Goal: Find contact information: Find contact information

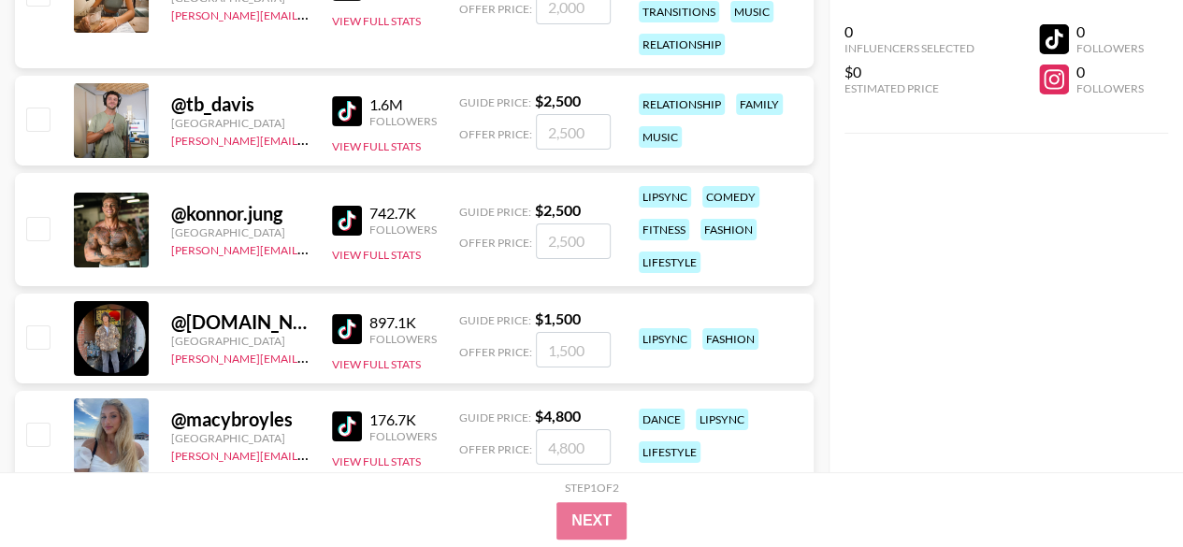
scroll to position [3273, 0]
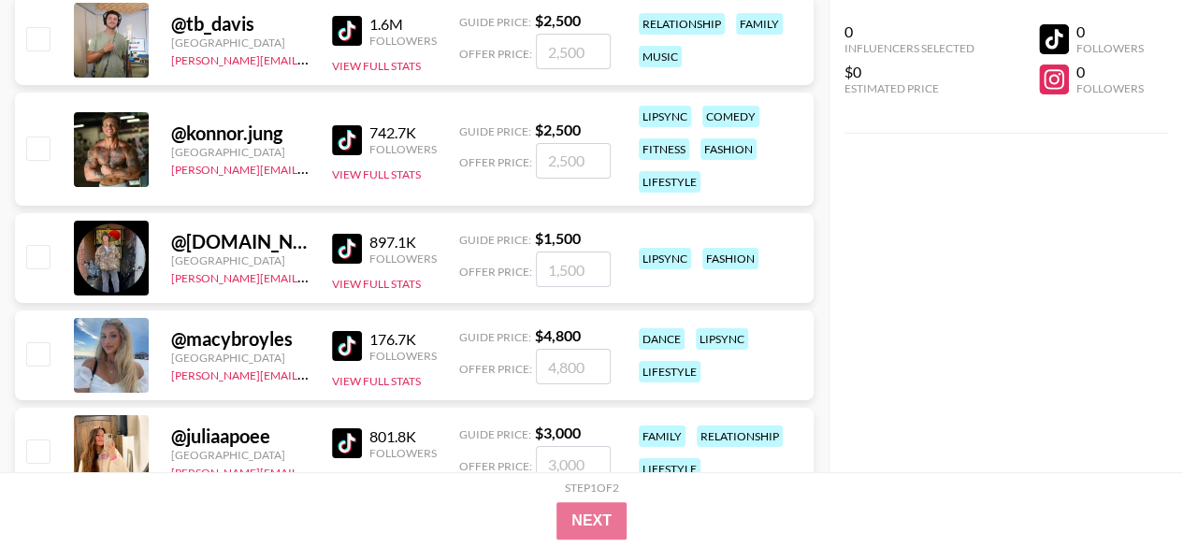
click at [348, 250] on img at bounding box center [347, 249] width 30 height 30
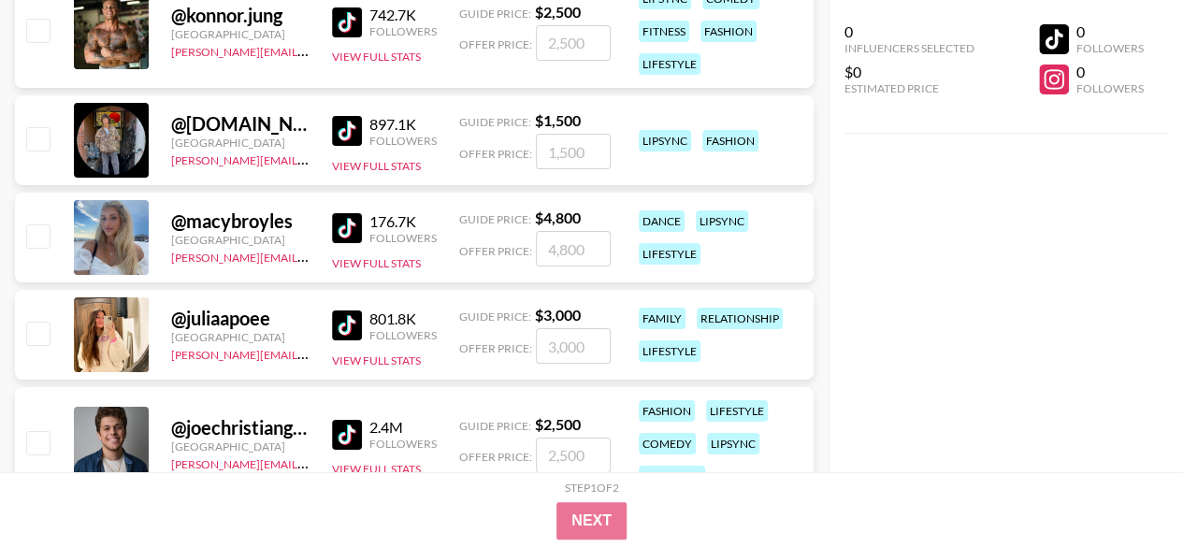
scroll to position [3460, 0]
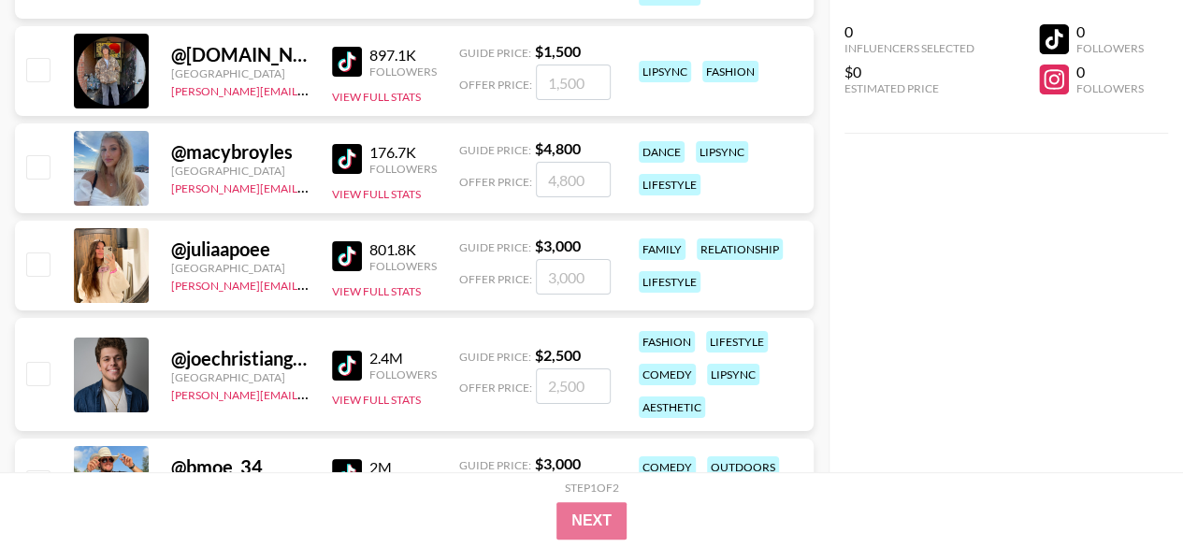
click at [365, 157] on link at bounding box center [350, 159] width 37 height 30
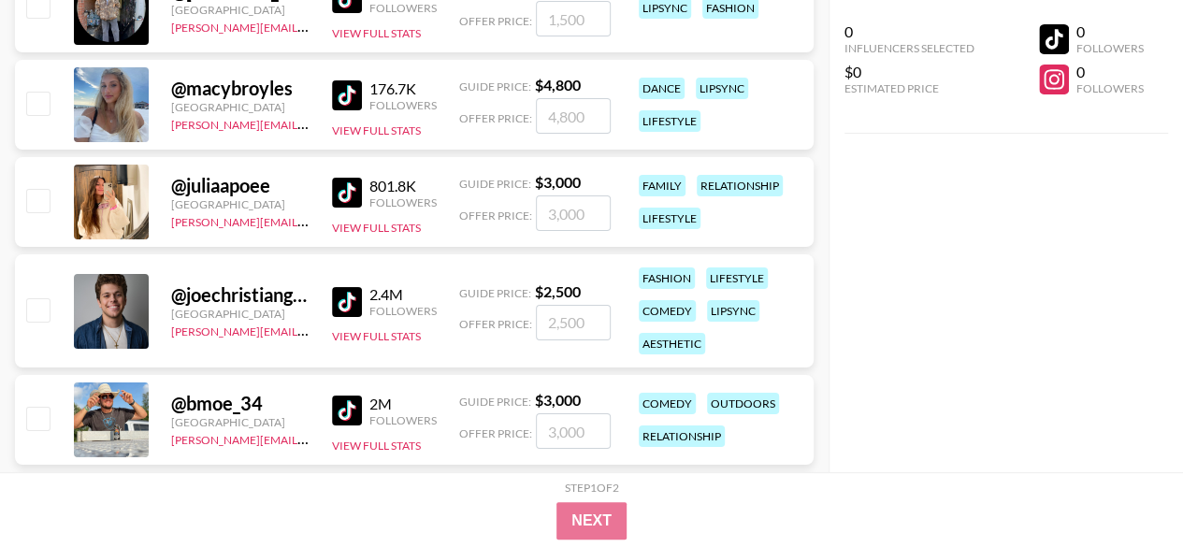
scroll to position [3553, 0]
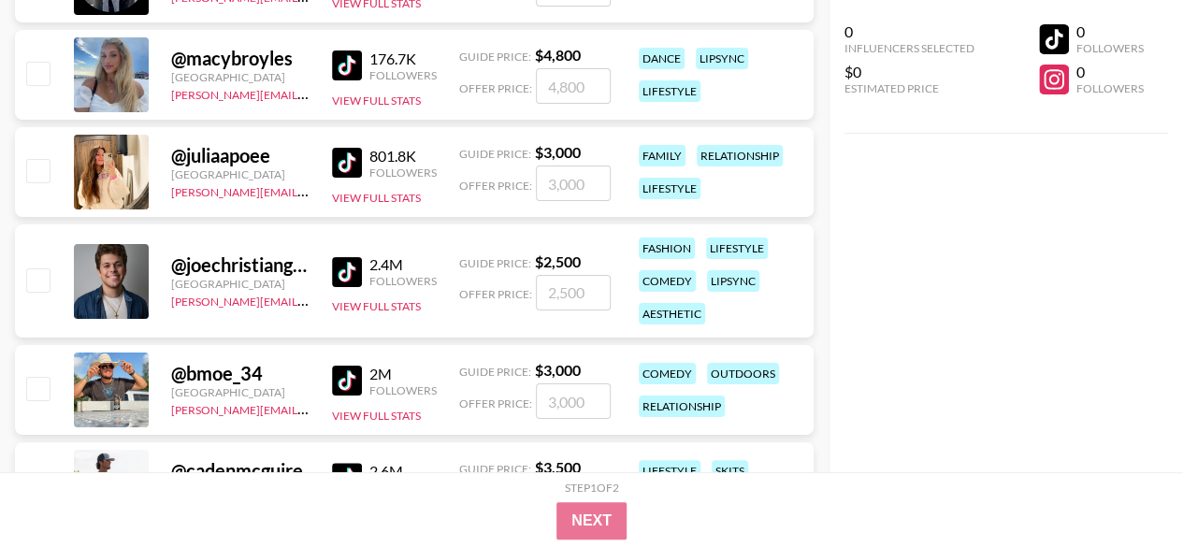
click at [352, 162] on img at bounding box center [347, 163] width 30 height 30
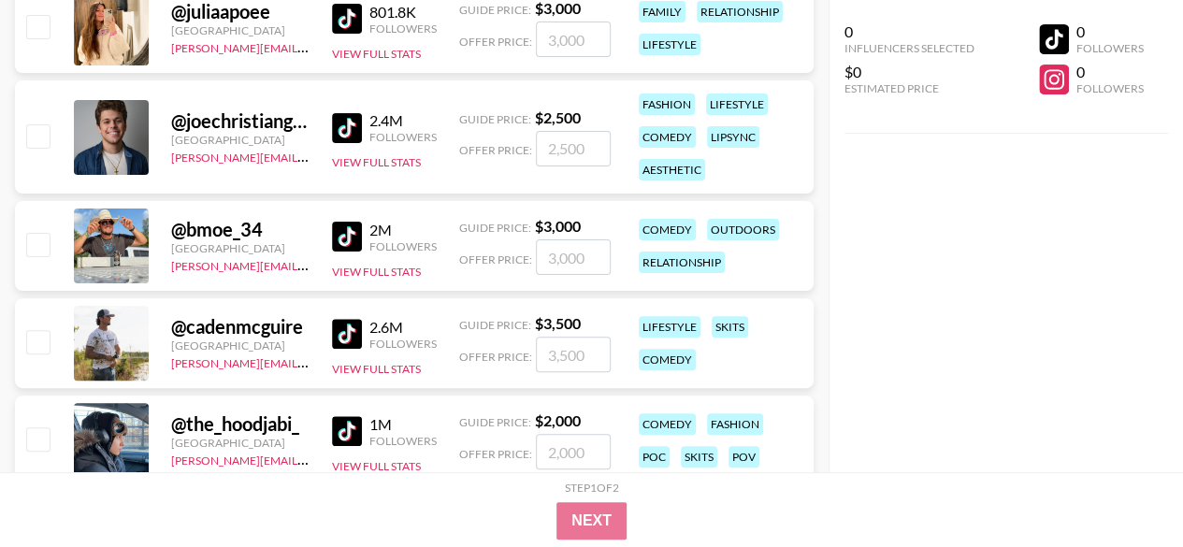
scroll to position [3740, 0]
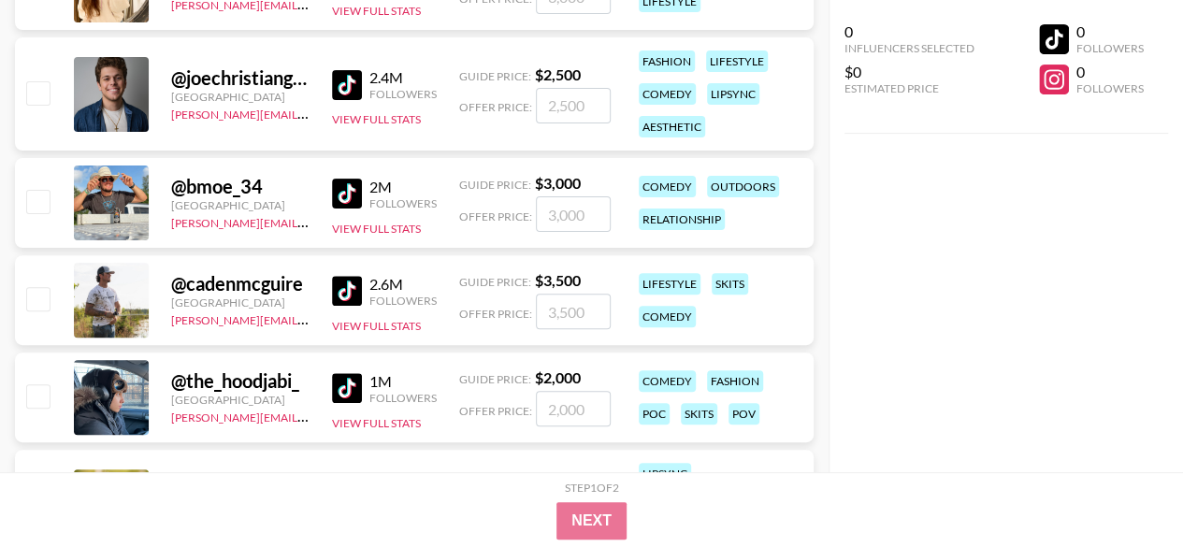
click at [363, 79] on link at bounding box center [350, 85] width 37 height 30
click at [343, 192] on img at bounding box center [347, 194] width 30 height 30
click at [350, 285] on img at bounding box center [347, 291] width 30 height 30
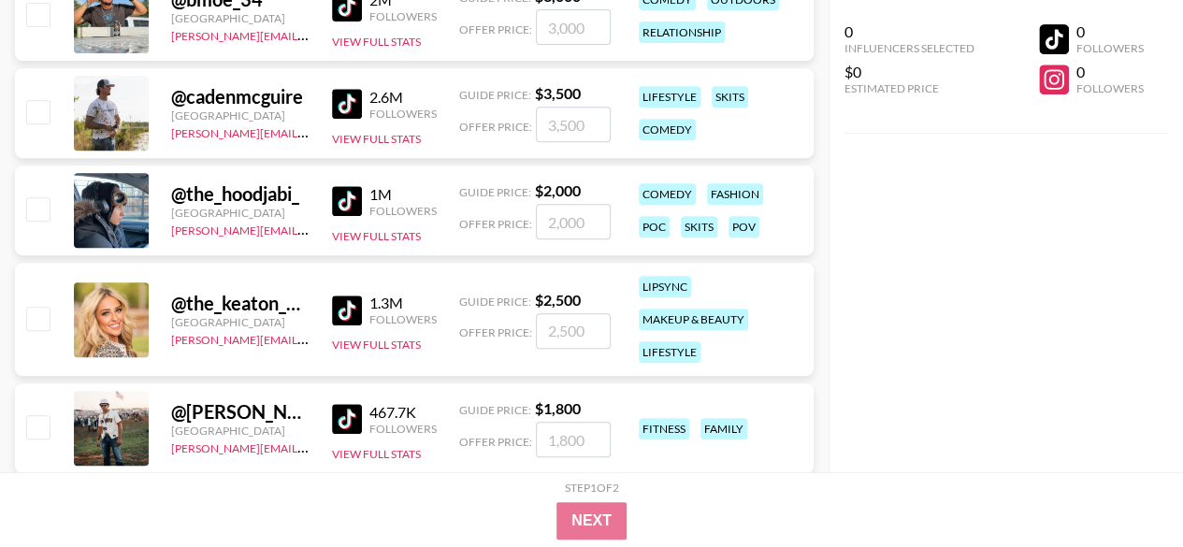
scroll to position [4021, 0]
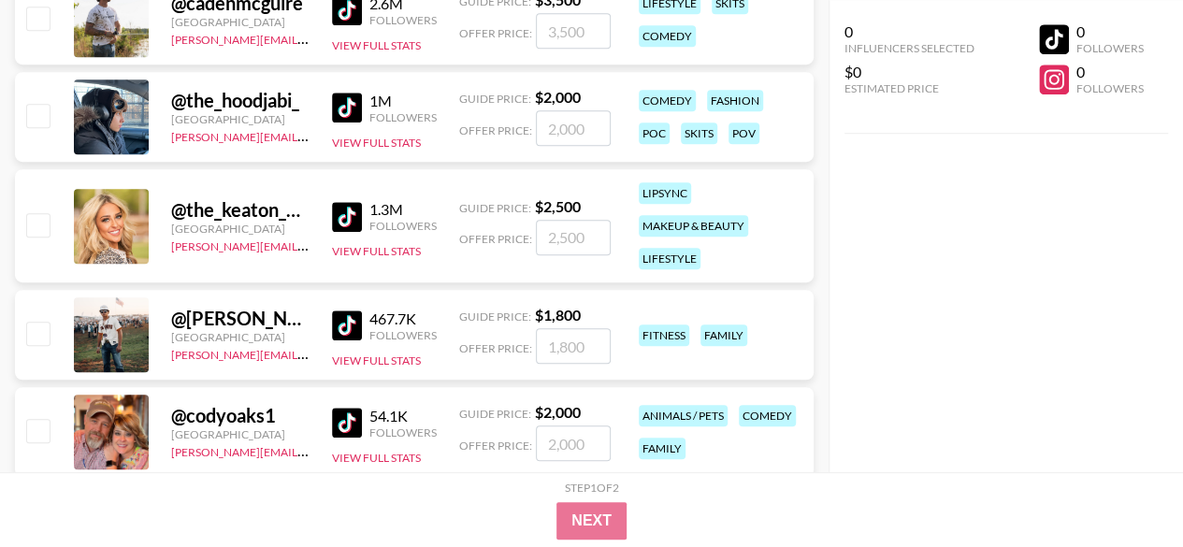
click at [366, 98] on link at bounding box center [350, 108] width 37 height 30
click at [361, 194] on div "1.3M Followers View Full Stats" at bounding box center [384, 226] width 105 height 66
click at [358, 216] on img at bounding box center [347, 217] width 30 height 30
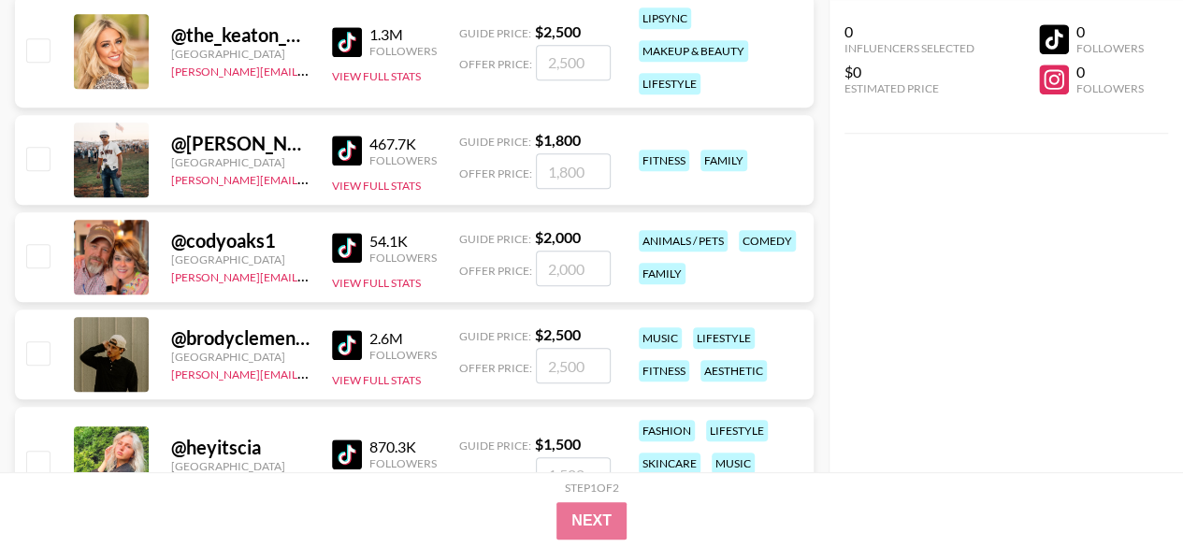
scroll to position [4208, 0]
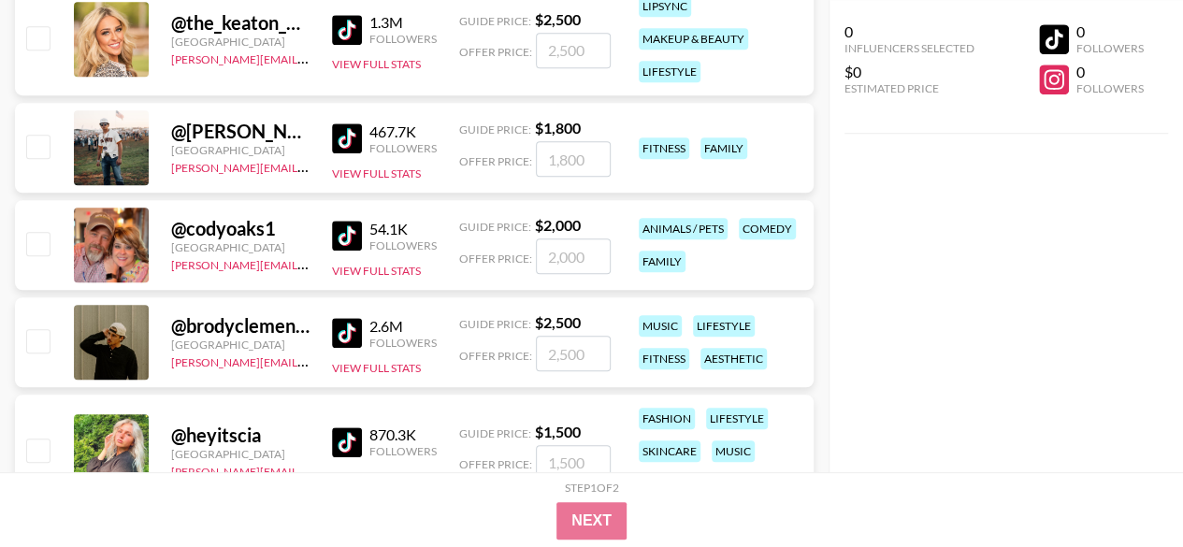
click at [353, 134] on img at bounding box center [347, 138] width 30 height 30
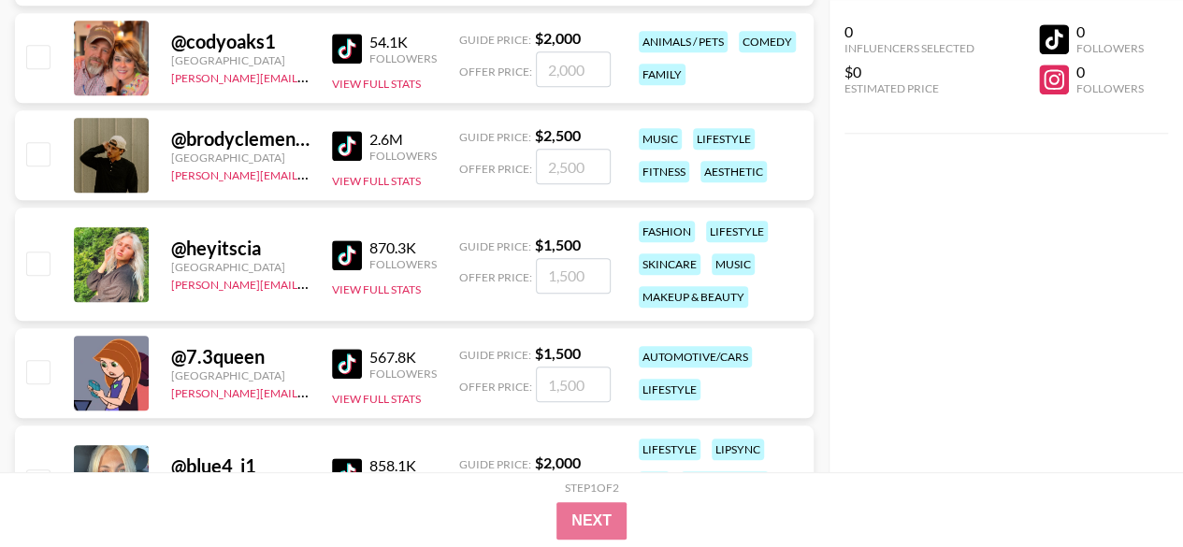
click at [345, 147] on img at bounding box center [347, 146] width 30 height 30
click at [358, 255] on img at bounding box center [347, 255] width 30 height 30
click at [357, 370] on img at bounding box center [347, 364] width 30 height 30
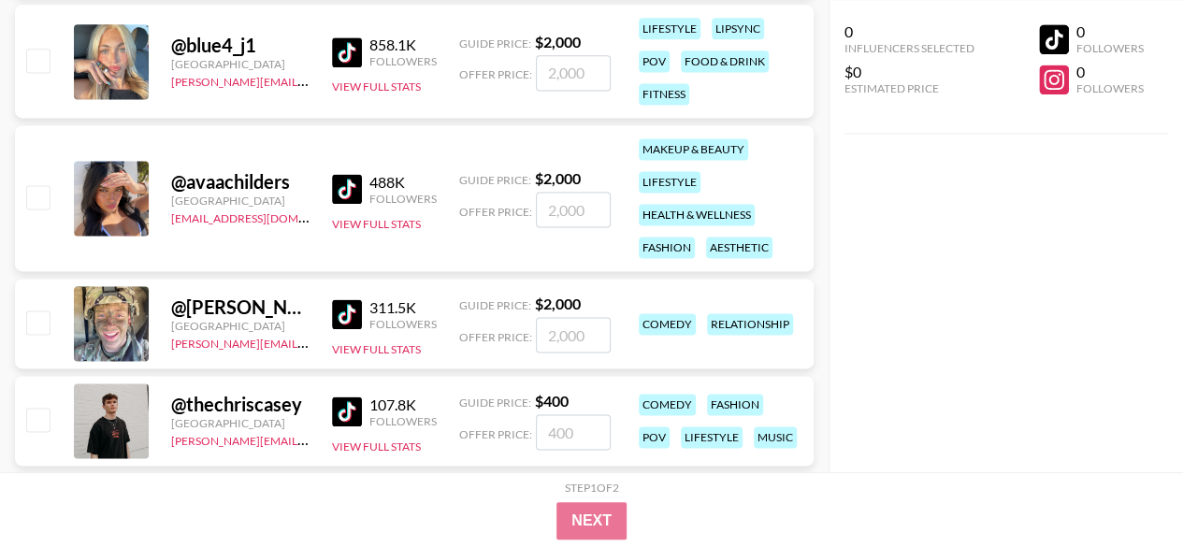
scroll to position [4921, 0]
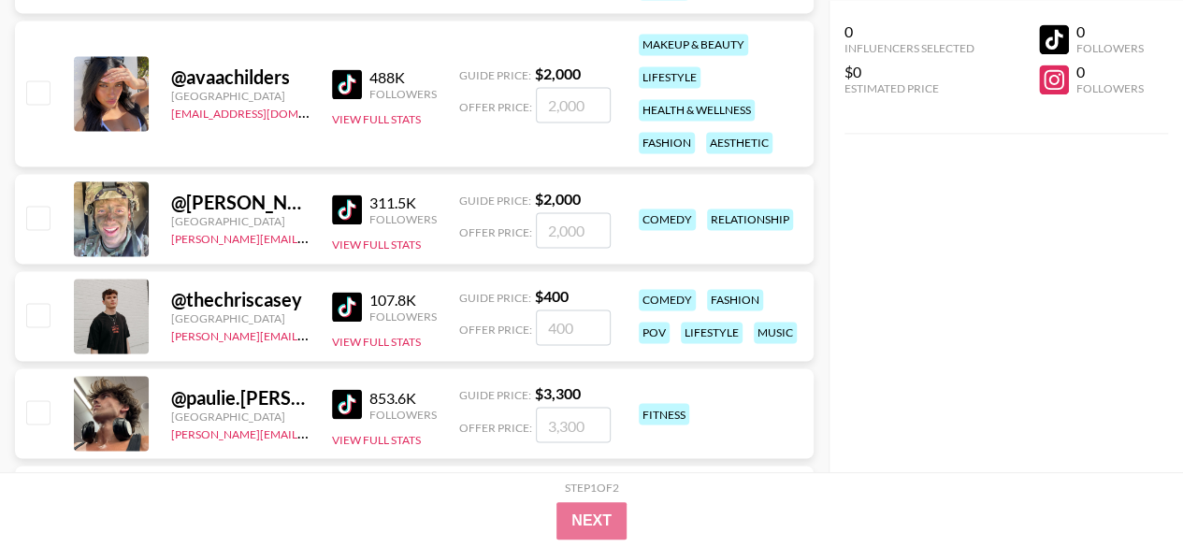
click at [356, 86] on img at bounding box center [347, 84] width 30 height 30
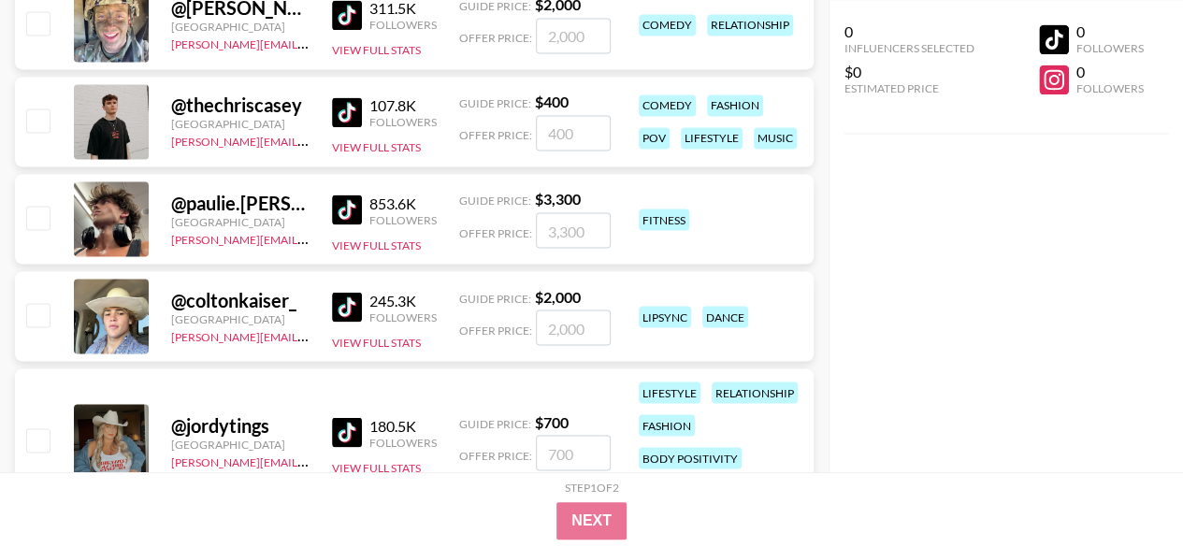
scroll to position [5108, 0]
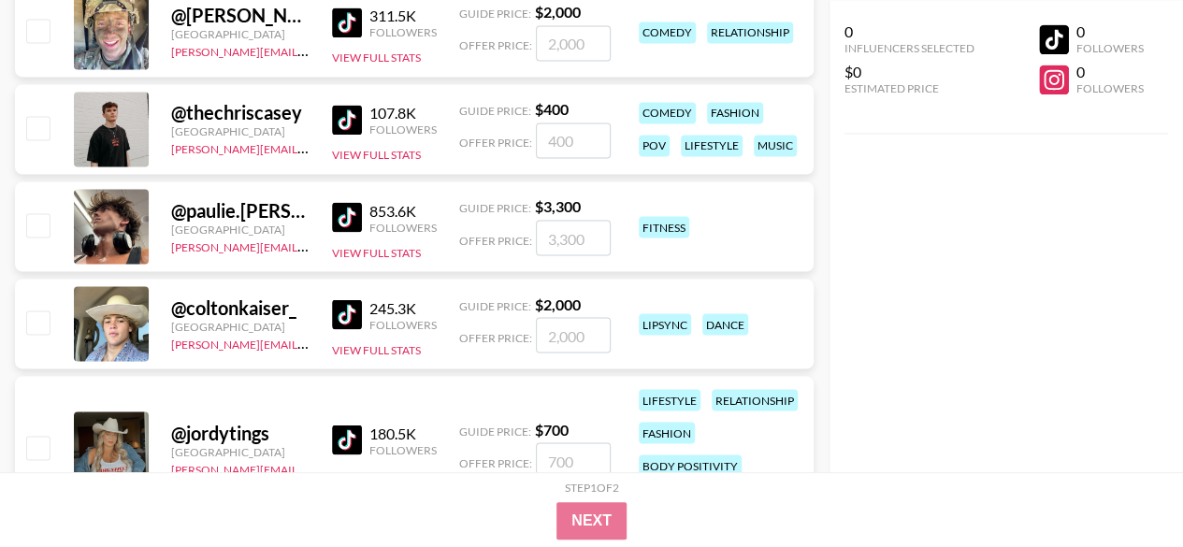
click at [369, 205] on div "853.6K" at bounding box center [402, 210] width 67 height 19
click at [347, 215] on img at bounding box center [347, 217] width 30 height 30
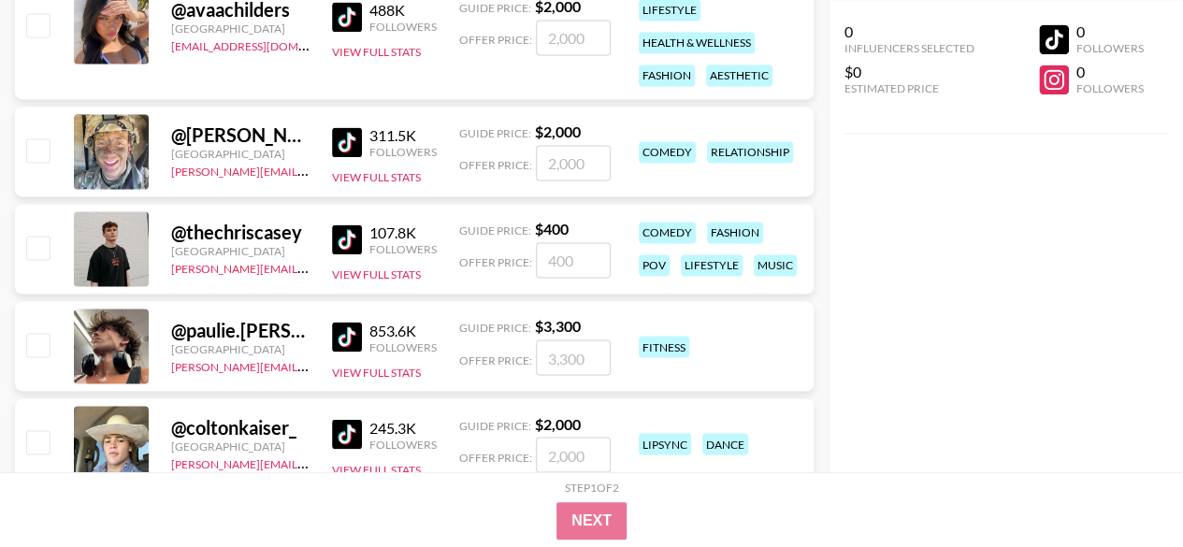
scroll to position [4921, 0]
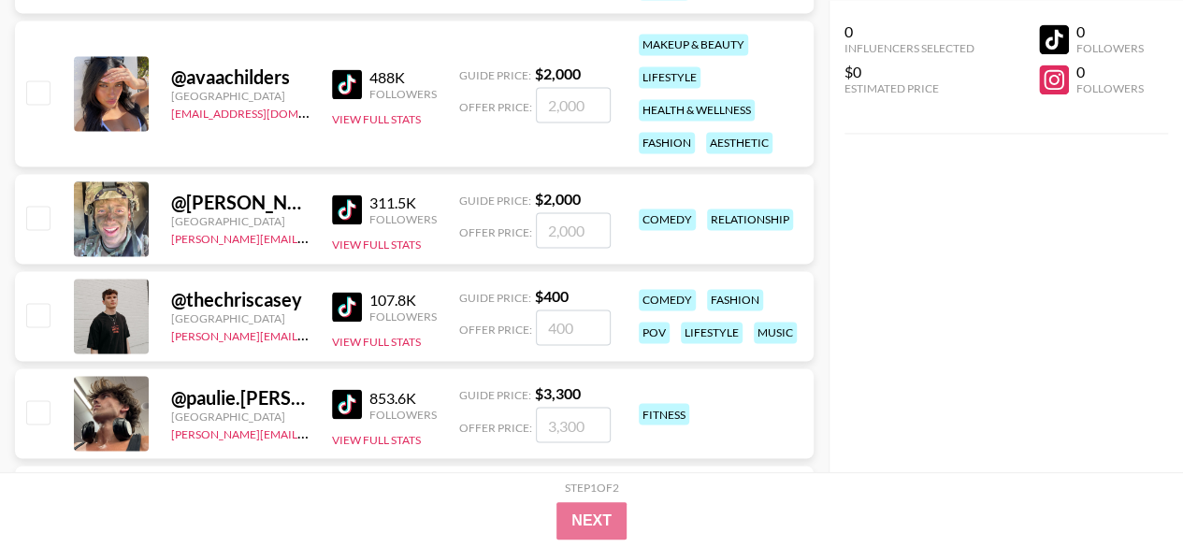
click at [357, 204] on img at bounding box center [347, 210] width 30 height 30
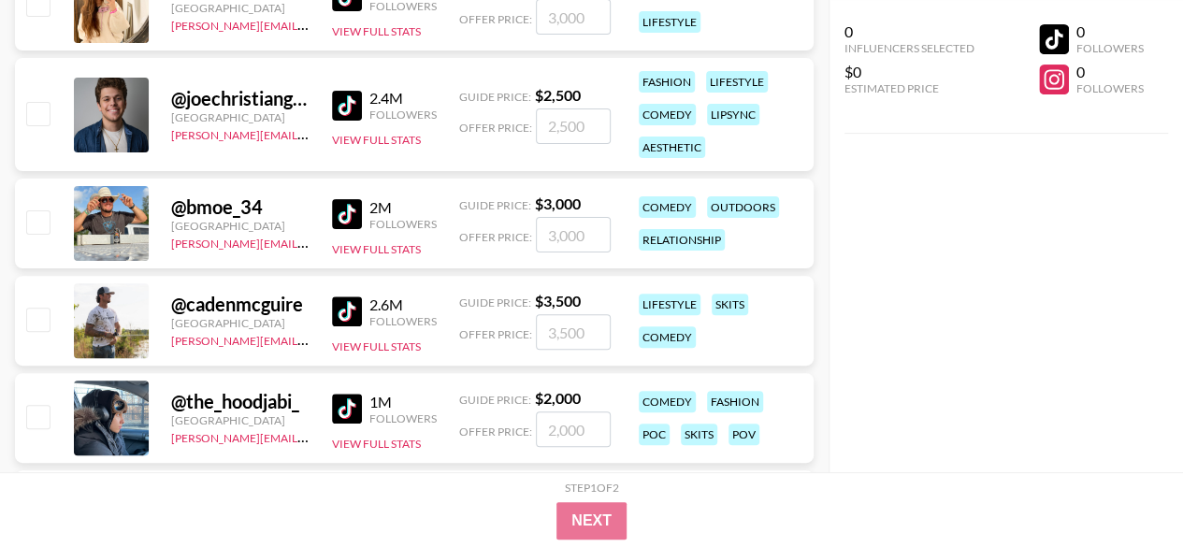
scroll to position [3691, 0]
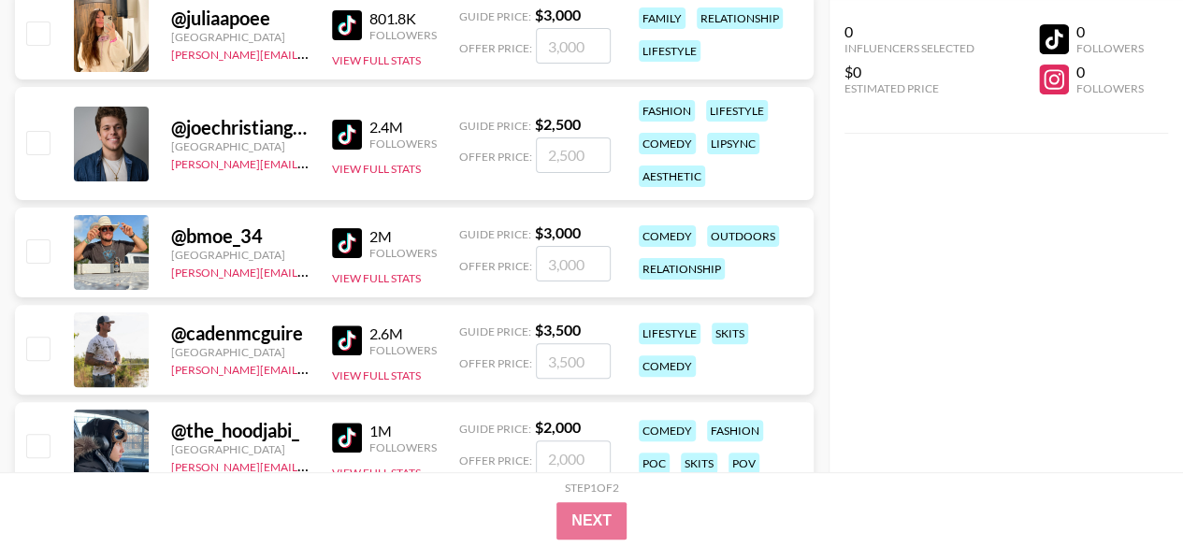
click at [268, 130] on div "@ joechristianguy" at bounding box center [240, 127] width 138 height 23
click at [246, 160] on link "[PERSON_NAME][EMAIL_ADDRESS][DOMAIN_NAME]" at bounding box center [309, 162] width 277 height 18
click at [346, 135] on img at bounding box center [347, 135] width 30 height 30
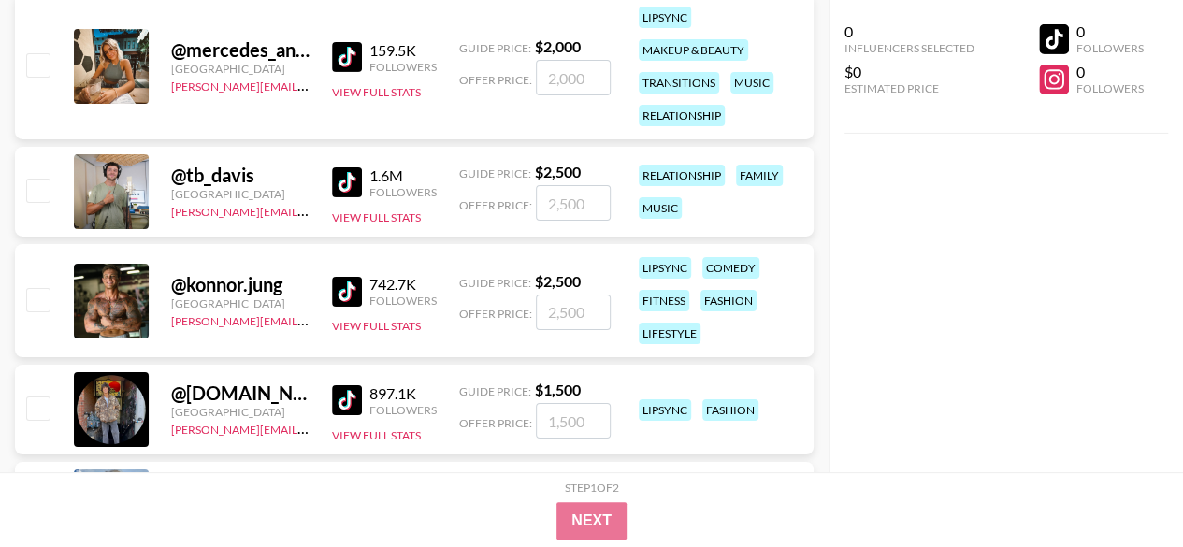
scroll to position [3036, 0]
